Goal: Task Accomplishment & Management: Manage account settings

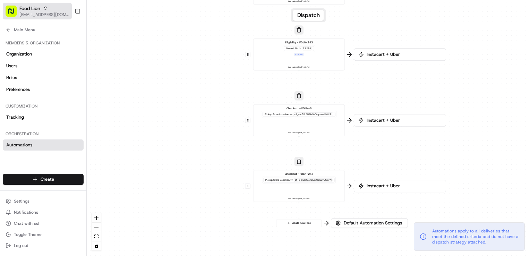
click at [24, 12] on span "[EMAIL_ADDRESS][DOMAIN_NAME]" at bounding box center [44, 15] width 50 height 6
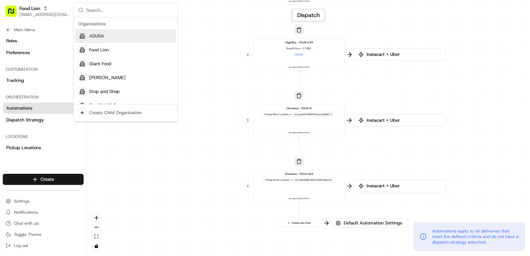
scroll to position [69, 0]
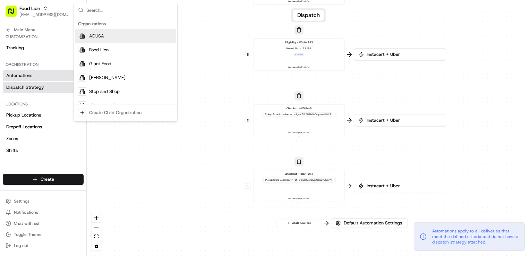
click at [40, 87] on span "Dispatch Strategy" at bounding box center [25, 87] width 38 height 6
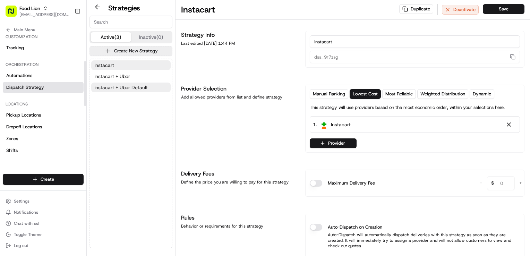
click at [124, 87] on span "Instacart + Uber Default" at bounding box center [120, 87] width 53 height 7
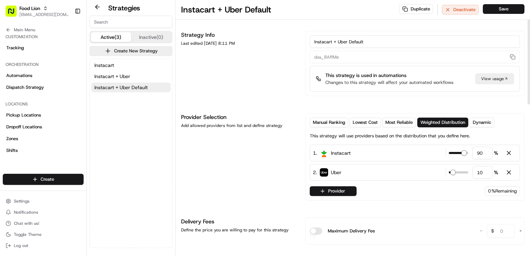
drag, startPoint x: 374, startPoint y: 43, endPoint x: 256, endPoint y: 35, distance: 118.2
click at [256, 35] on div "Strategy Info Last edited [DATE] 8:11 PM Instacart + Uber Default dss_8AffMe Th…" at bounding box center [352, 63] width 343 height 65
click at [39, 11] on span "Food Lion" at bounding box center [29, 8] width 21 height 7
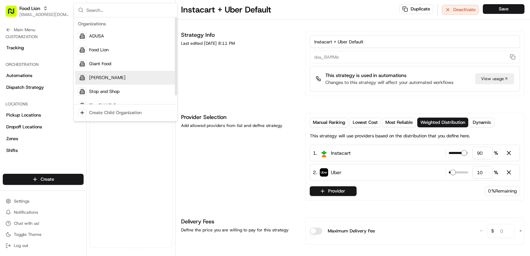
click at [118, 81] on div "[PERSON_NAME]" at bounding box center [125, 78] width 101 height 14
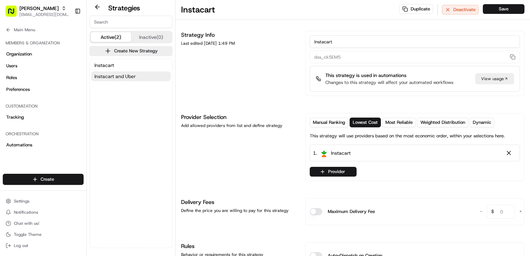
click at [131, 77] on span "Instacart and Uber" at bounding box center [114, 76] width 41 height 7
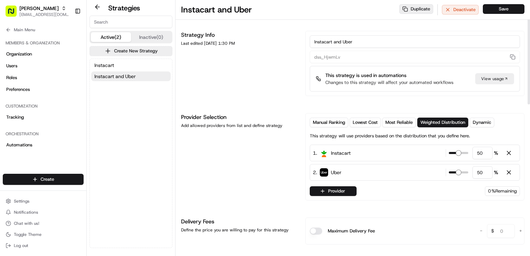
click at [417, 11] on button "Duplicate" at bounding box center [416, 9] width 34 height 10
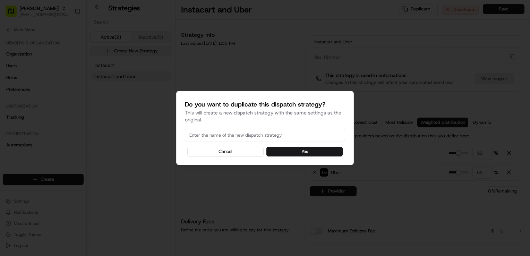
click at [211, 132] on input at bounding box center [265, 135] width 160 height 12
paste input "Instacart + Uber Default"
type input "Instacart + Uber Default"
click at [314, 151] on button "Yes" at bounding box center [304, 152] width 76 height 10
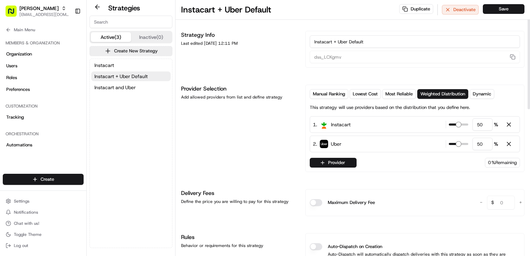
drag, startPoint x: 486, startPoint y: 125, endPoint x: 468, endPoint y: 126, distance: 18.0
click at [468, 126] on div "50 %" at bounding box center [473, 124] width 49 height 12
type input "90"
drag, startPoint x: 489, startPoint y: 146, endPoint x: 436, endPoint y: 143, distance: 52.8
click at [436, 143] on div "2 . Uber 50 %" at bounding box center [415, 144] width 210 height 17
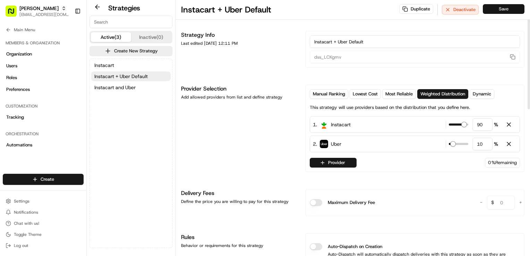
type input "10"
click at [508, 10] on button "Save" at bounding box center [504, 9] width 42 height 10
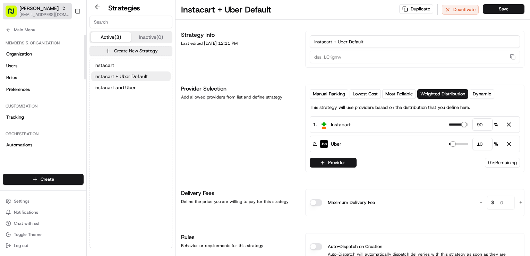
click at [28, 11] on span "[PERSON_NAME]" at bounding box center [38, 8] width 39 height 7
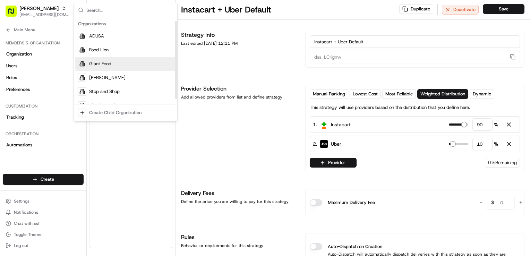
scroll to position [10, 0]
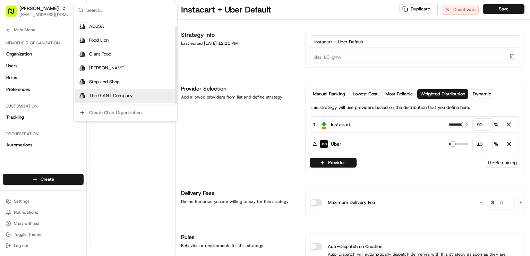
click at [127, 96] on span "The GIANT Company" at bounding box center [111, 96] width 44 height 6
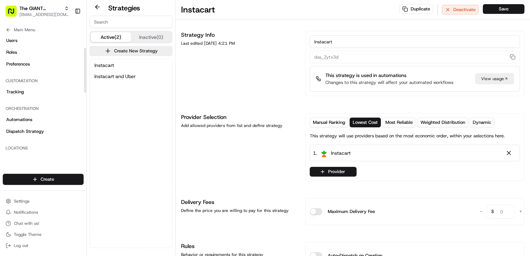
scroll to position [35, 0]
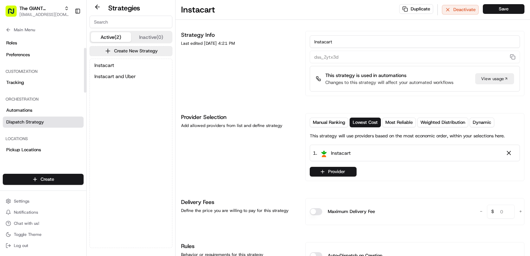
click at [36, 122] on span "Dispatch Strategy" at bounding box center [25, 122] width 38 height 6
click at [36, 110] on link "Automations" at bounding box center [43, 110] width 81 height 11
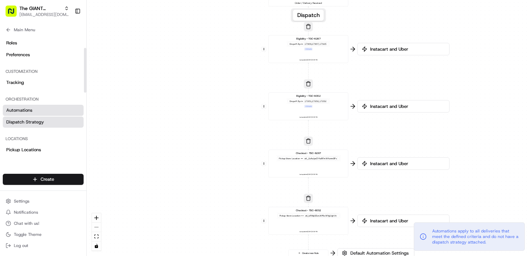
click at [37, 122] on span "Dispatch Strategy" at bounding box center [25, 122] width 38 height 6
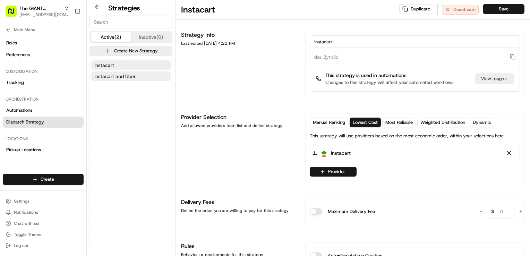
click at [128, 77] on span "Instacart and Uber" at bounding box center [114, 76] width 41 height 7
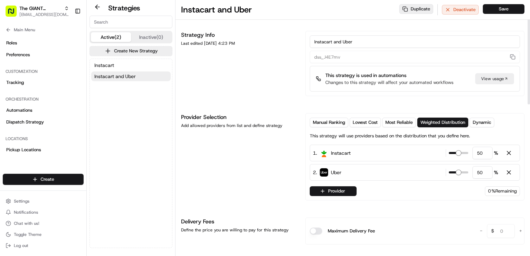
click at [421, 11] on button "Duplicate" at bounding box center [416, 9] width 34 height 10
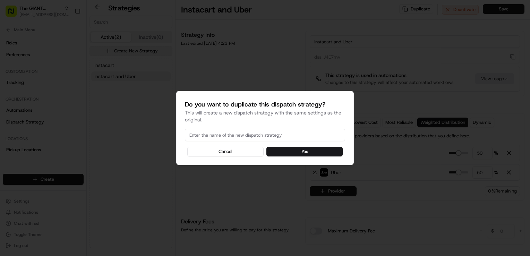
click at [225, 133] on input at bounding box center [265, 135] width 160 height 12
paste input "Instacart + Uber Default"
type input "Instacart + Uber Default"
click at [300, 153] on button "Yes" at bounding box center [304, 152] width 76 height 10
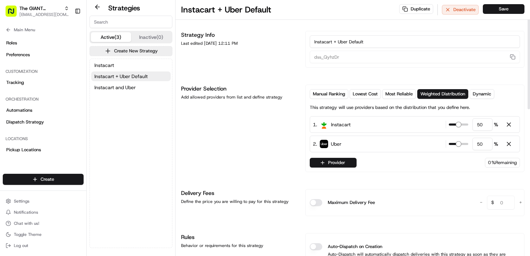
drag, startPoint x: 486, startPoint y: 126, endPoint x: 449, endPoint y: 126, distance: 37.1
click at [449, 126] on div "50 %" at bounding box center [481, 125] width 71 height 8
type input "90"
drag, startPoint x: 488, startPoint y: 145, endPoint x: 449, endPoint y: 142, distance: 39.0
click at [449, 142] on div "50 %" at bounding box center [473, 144] width 49 height 12
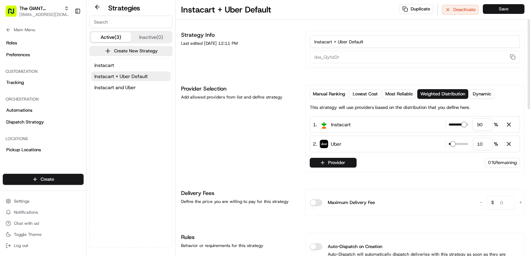
type input "10"
click at [502, 9] on button "Save" at bounding box center [504, 9] width 42 height 10
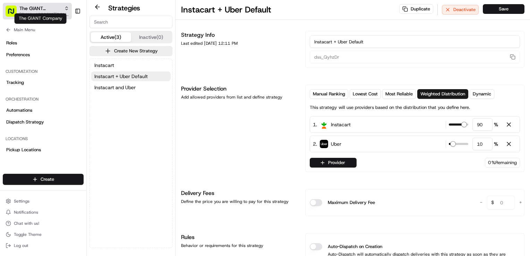
click at [51, 7] on span "The GIANT Company" at bounding box center [40, 8] width 42 height 7
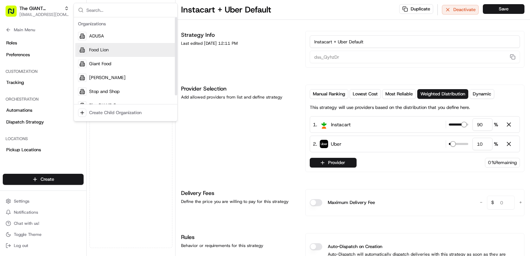
click at [109, 51] on div "Food Lion" at bounding box center [125, 50] width 101 height 14
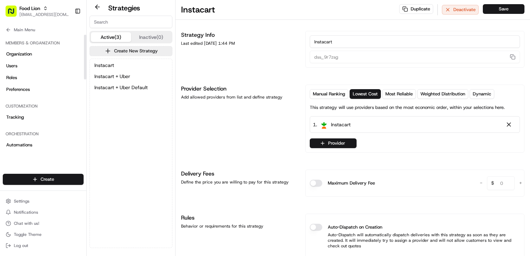
click at [8, 31] on icon at bounding box center [9, 30] width 6 height 6
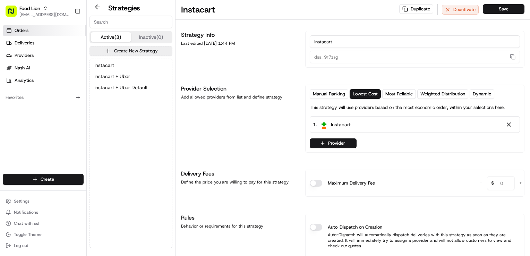
click at [43, 30] on link "Orders" at bounding box center [45, 30] width 84 height 11
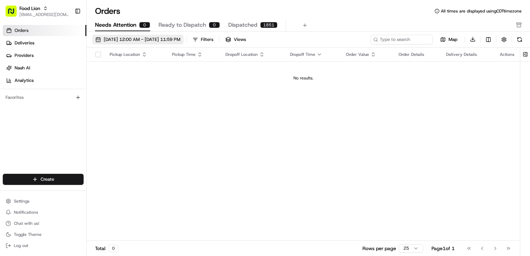
click at [176, 40] on span "[DATE] 12:00 AM - [DATE] 11:59 PM" at bounding box center [142, 39] width 77 height 6
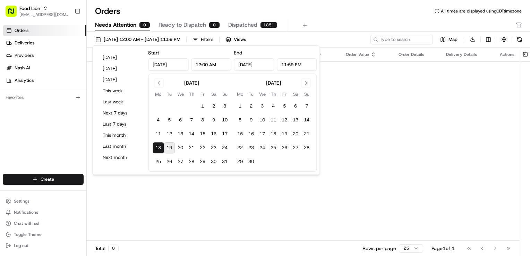
click at [170, 148] on button "19" at bounding box center [169, 147] width 11 height 11
type input "[DATE]"
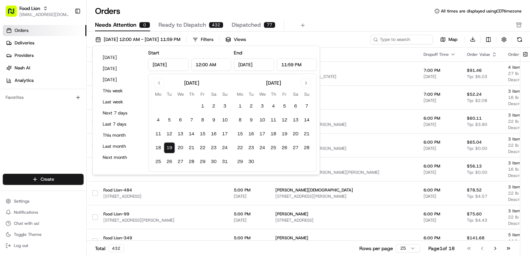
click at [332, 20] on div "Needs Attention 0 Ready to Dispatch 432 Dispatched 77" at bounding box center [303, 25] width 417 height 12
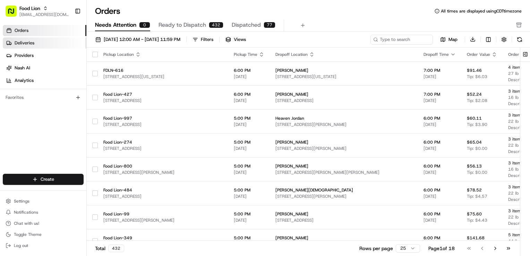
click at [49, 42] on link "Deliveries" at bounding box center [45, 42] width 84 height 11
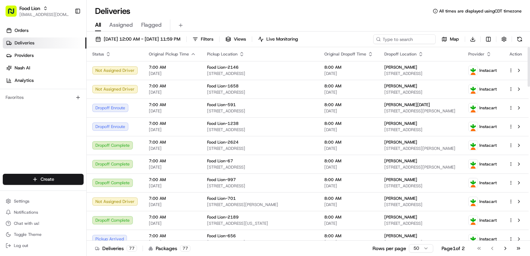
click at [484, 53] on span "Provider" at bounding box center [476, 54] width 16 height 6
click at [490, 53] on icon "button" at bounding box center [488, 52] width 2 height 1
click at [490, 73] on button "Provider (Z-A)" at bounding box center [489, 72] width 47 height 8
